Goal: Check status

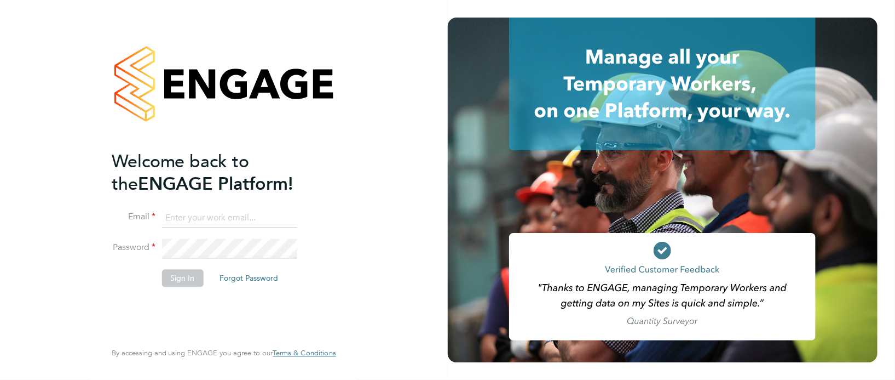
type input "[PERSON_NAME][EMAIL_ADDRESS][PERSON_NAME][DOMAIN_NAME]"
click at [185, 283] on button "Sign In" at bounding box center [183, 278] width 42 height 18
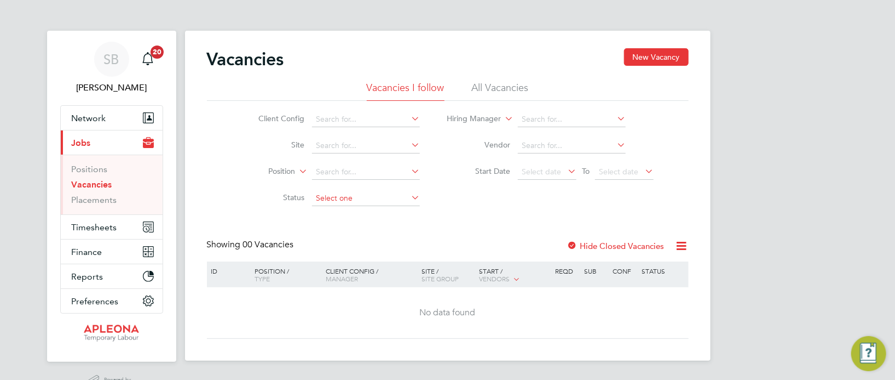
scroll to position [28, 0]
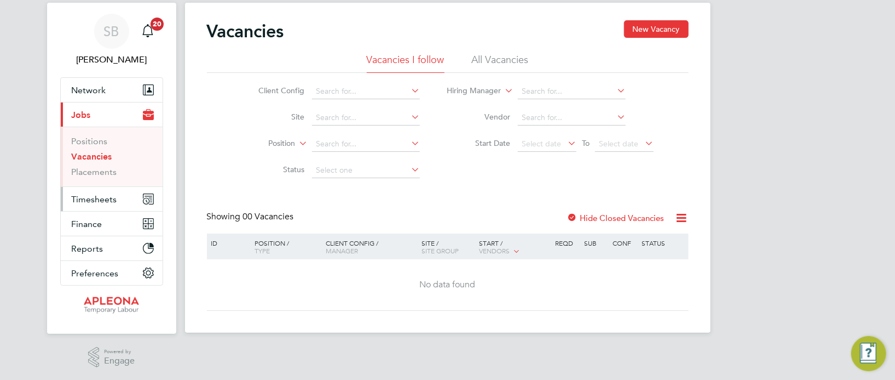
click at [96, 194] on span "Timesheets" at bounding box center [94, 199] width 45 height 10
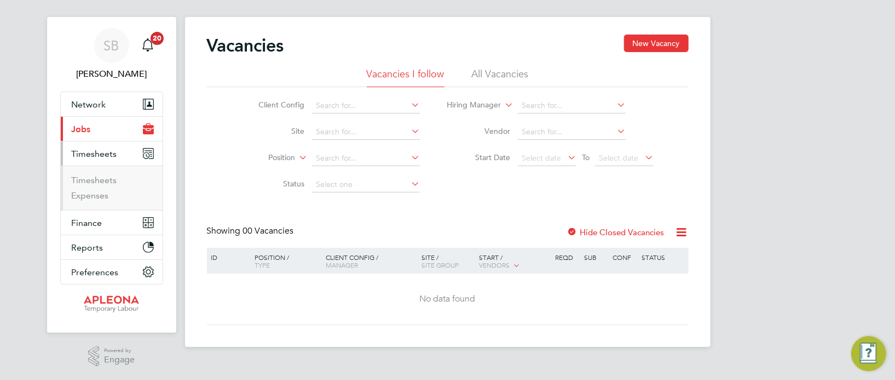
scroll to position [13, 0]
click at [99, 180] on link "Timesheets" at bounding box center [94, 181] width 45 height 10
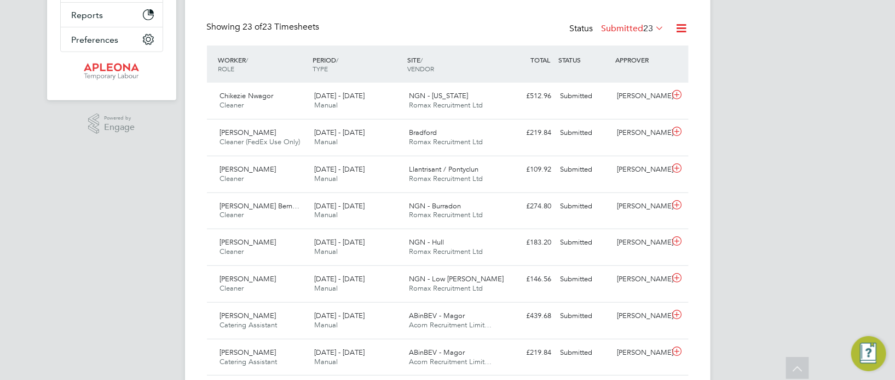
click at [654, 26] on icon at bounding box center [654, 27] width 0 height 15
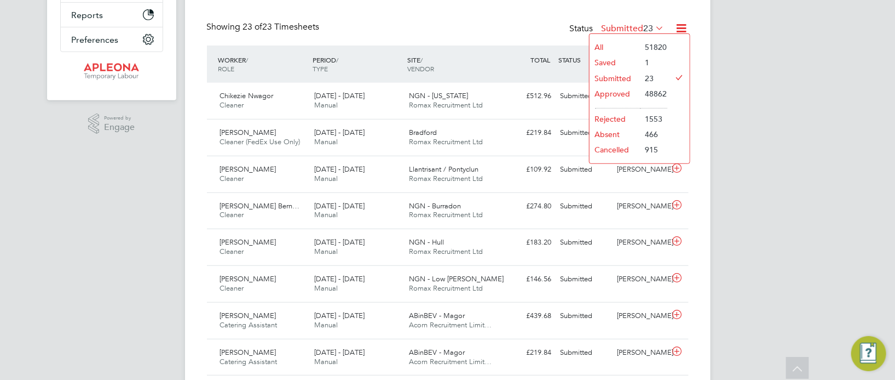
click at [623, 92] on li "Approved" at bounding box center [615, 93] width 50 height 15
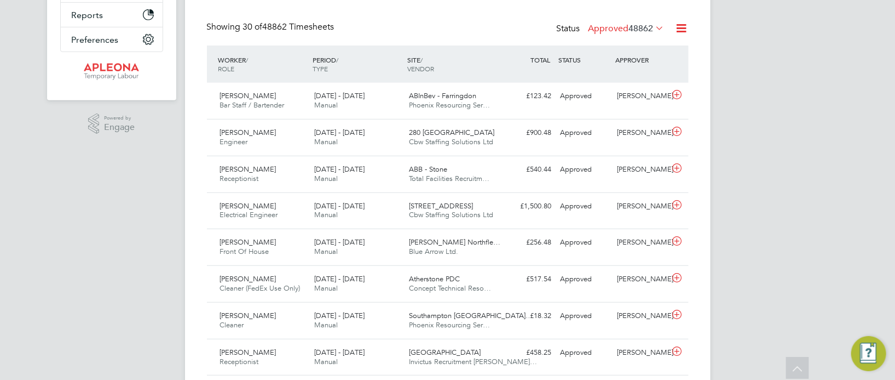
click at [654, 26] on icon at bounding box center [654, 27] width 0 height 15
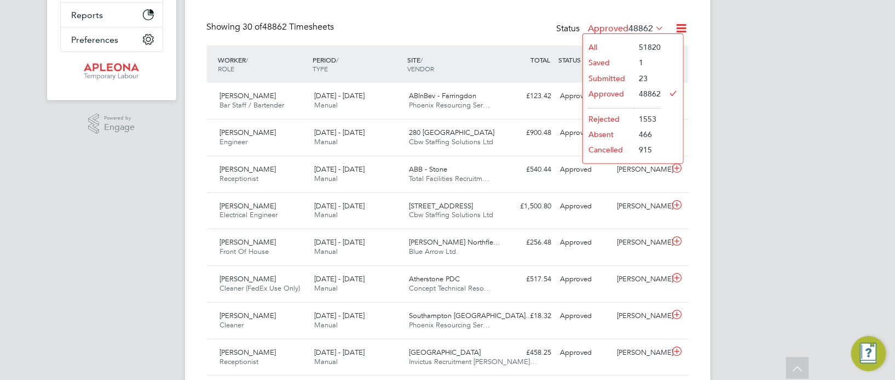
click at [613, 78] on li "Submitted" at bounding box center [608, 78] width 50 height 15
